Goal: Transaction & Acquisition: Purchase product/service

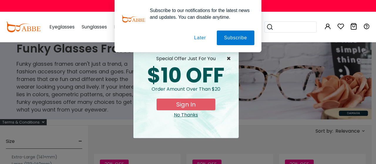
click at [228, 58] on span "×" at bounding box center [230, 58] width 7 height 7
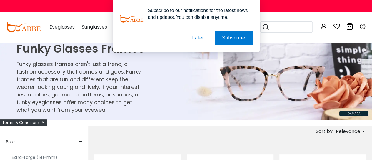
click at [200, 37] on button "Later" at bounding box center [198, 38] width 26 height 15
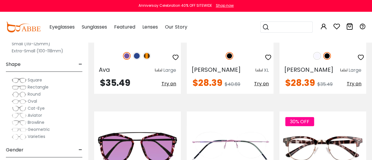
scroll to position [1059, 0]
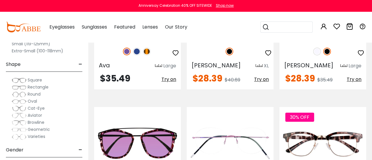
click at [23, 94] on img at bounding box center [19, 94] width 15 height 6
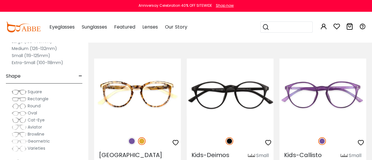
scroll to position [820, 0]
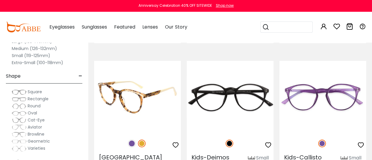
click at [131, 140] on img at bounding box center [132, 144] width 8 height 8
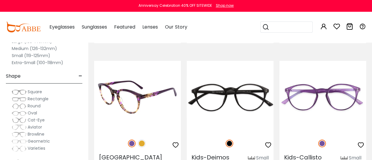
click at [158, 78] on img at bounding box center [137, 97] width 87 height 72
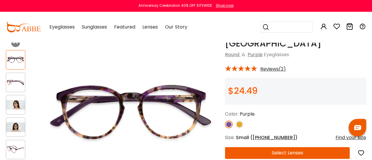
scroll to position [30, 0]
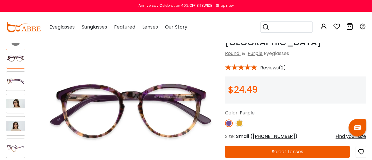
click at [16, 102] on img at bounding box center [15, 103] width 19 height 9
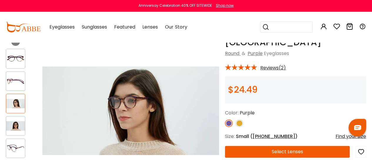
click at [18, 126] on img at bounding box center [15, 125] width 19 height 9
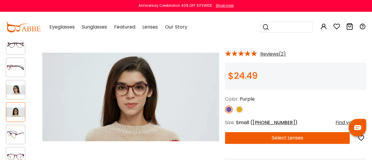
scroll to position [40, 0]
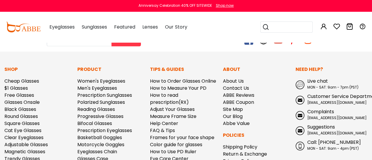
scroll to position [1650, 0]
